Goal: Transaction & Acquisition: Download file/media

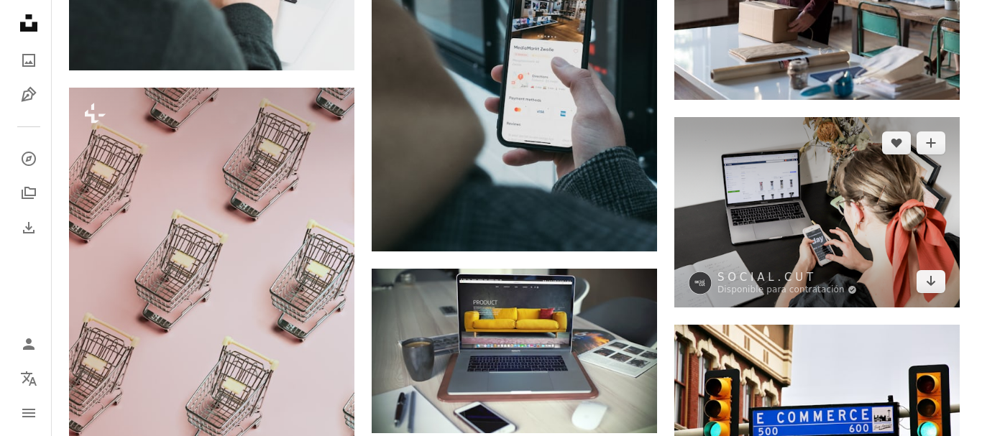
scroll to position [1007, 0]
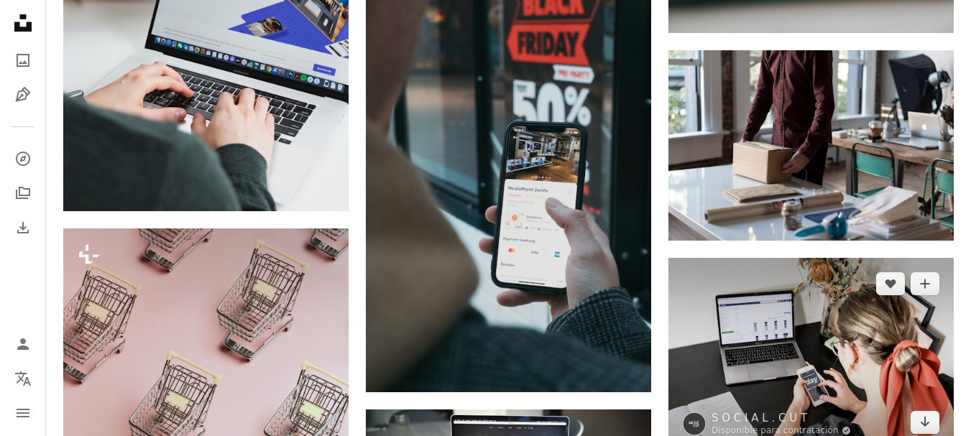
click at [834, 340] on img at bounding box center [811, 353] width 285 height 190
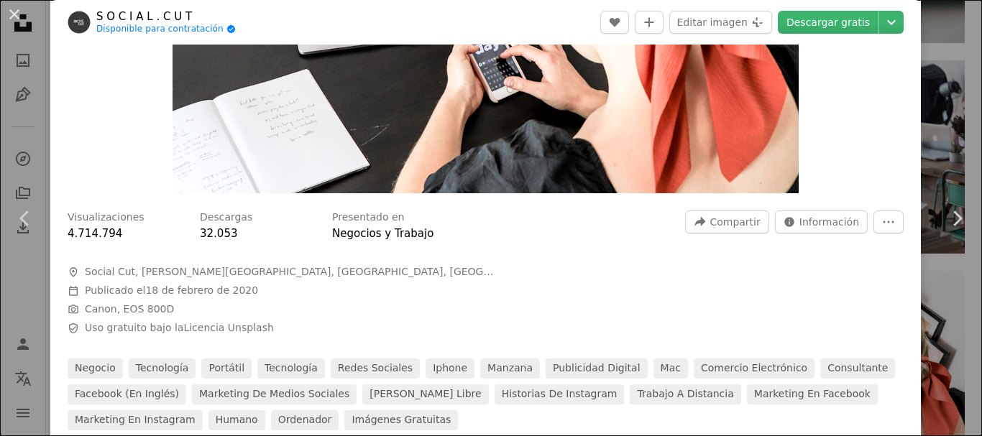
scroll to position [216, 0]
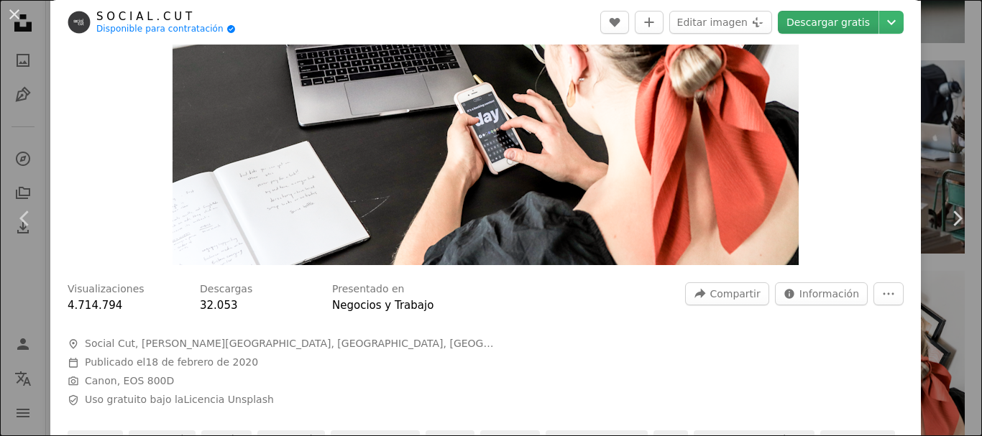
click at [811, 19] on link "Descargar gratis" at bounding box center [828, 22] width 101 height 23
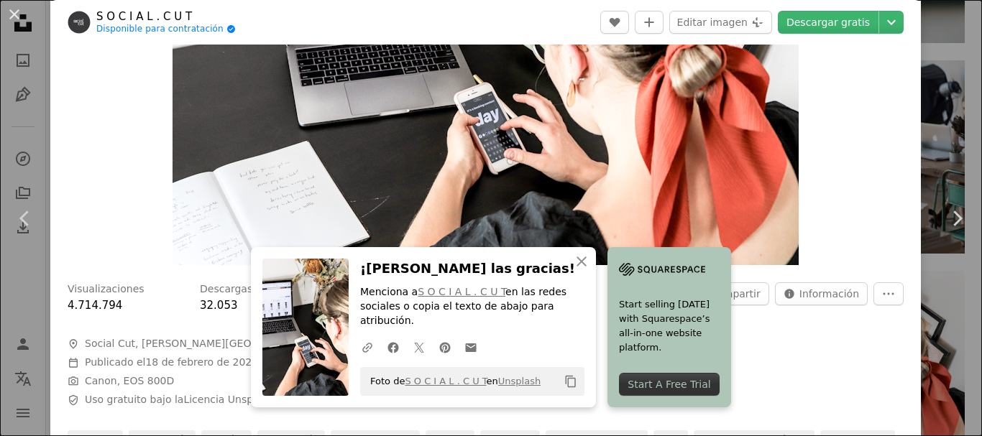
scroll to position [575, 0]
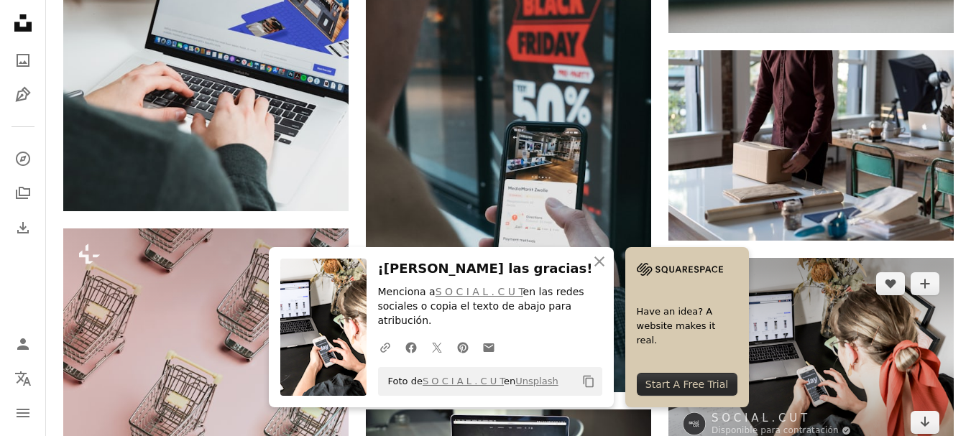
click at [863, 351] on img at bounding box center [811, 353] width 285 height 190
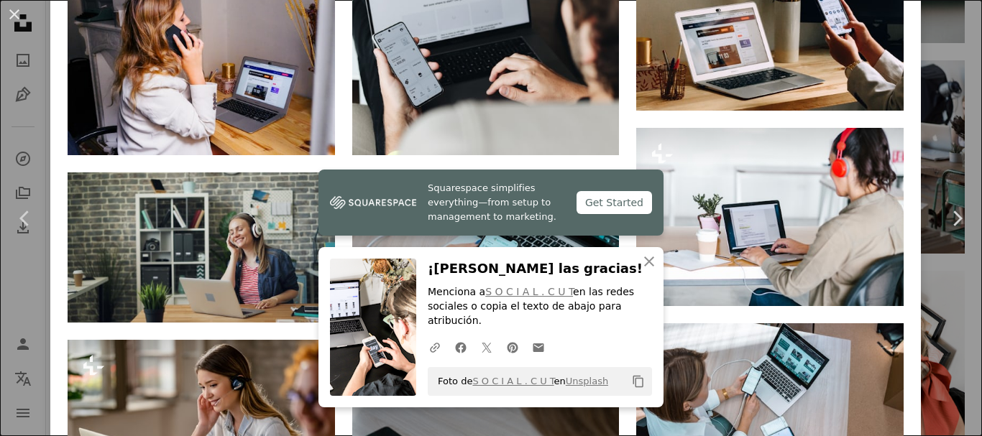
scroll to position [1151, 0]
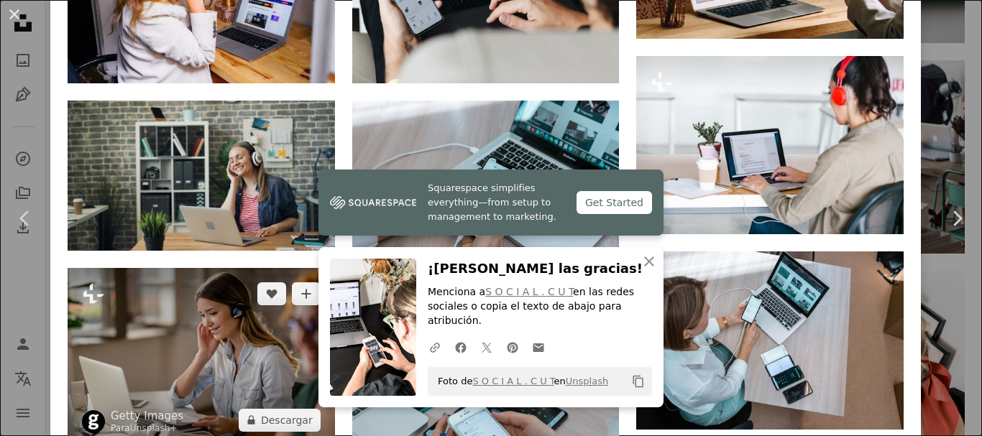
click at [130, 289] on img at bounding box center [201, 357] width 267 height 178
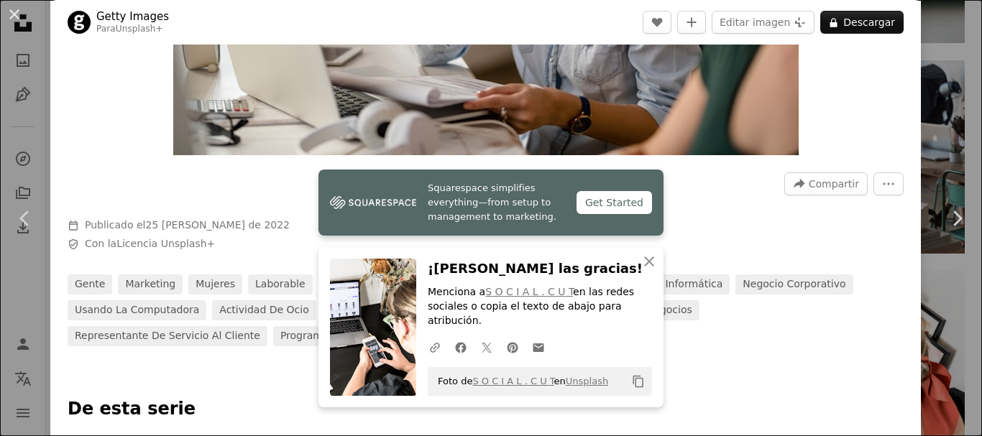
scroll to position [360, 0]
